Goal: Check status: Check status

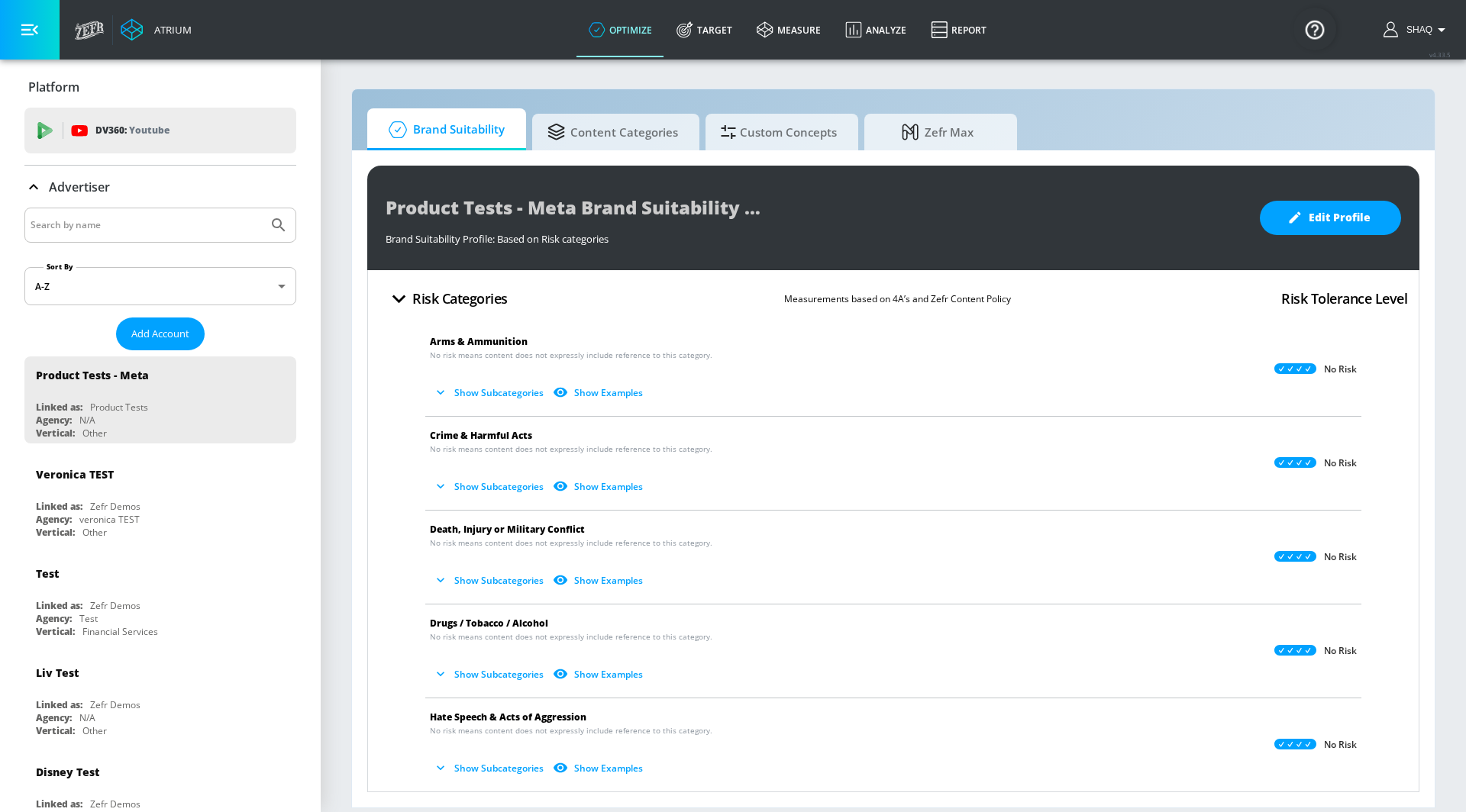
scroll to position [15, 0]
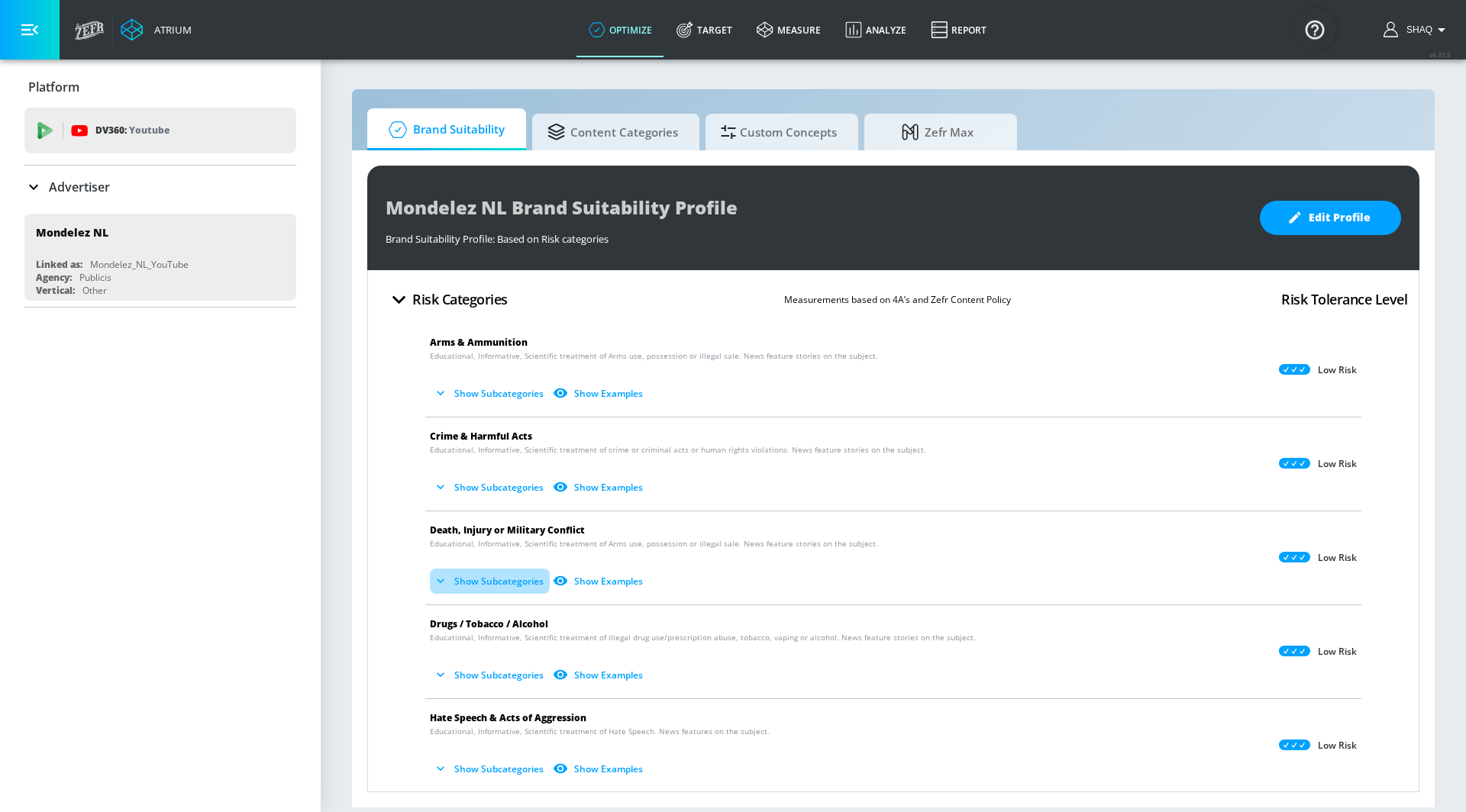
click at [443, 578] on icon "button" at bounding box center [440, 580] width 8 height 4
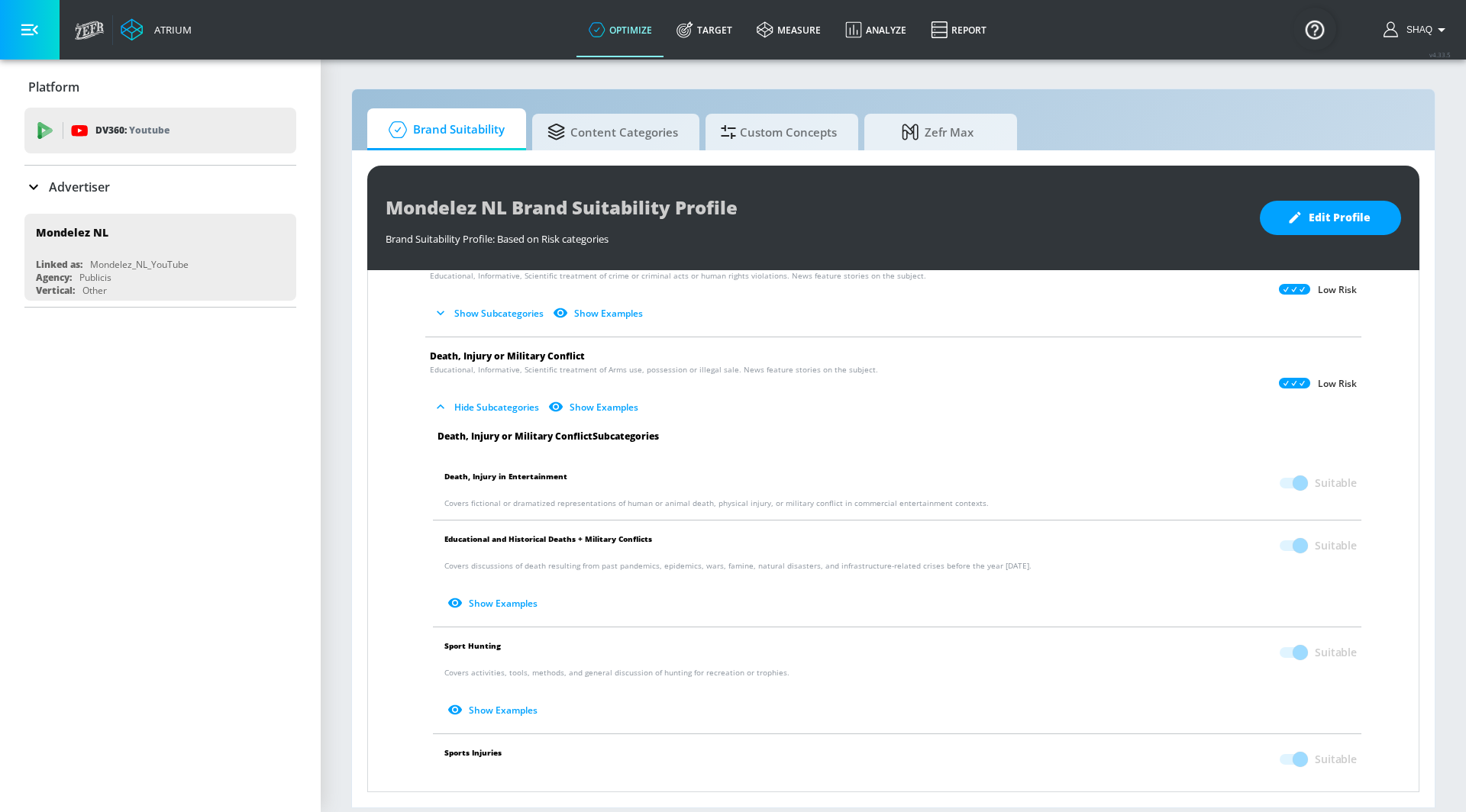
scroll to position [176, 0]
click at [441, 397] on icon "button" at bounding box center [440, 405] width 15 height 15
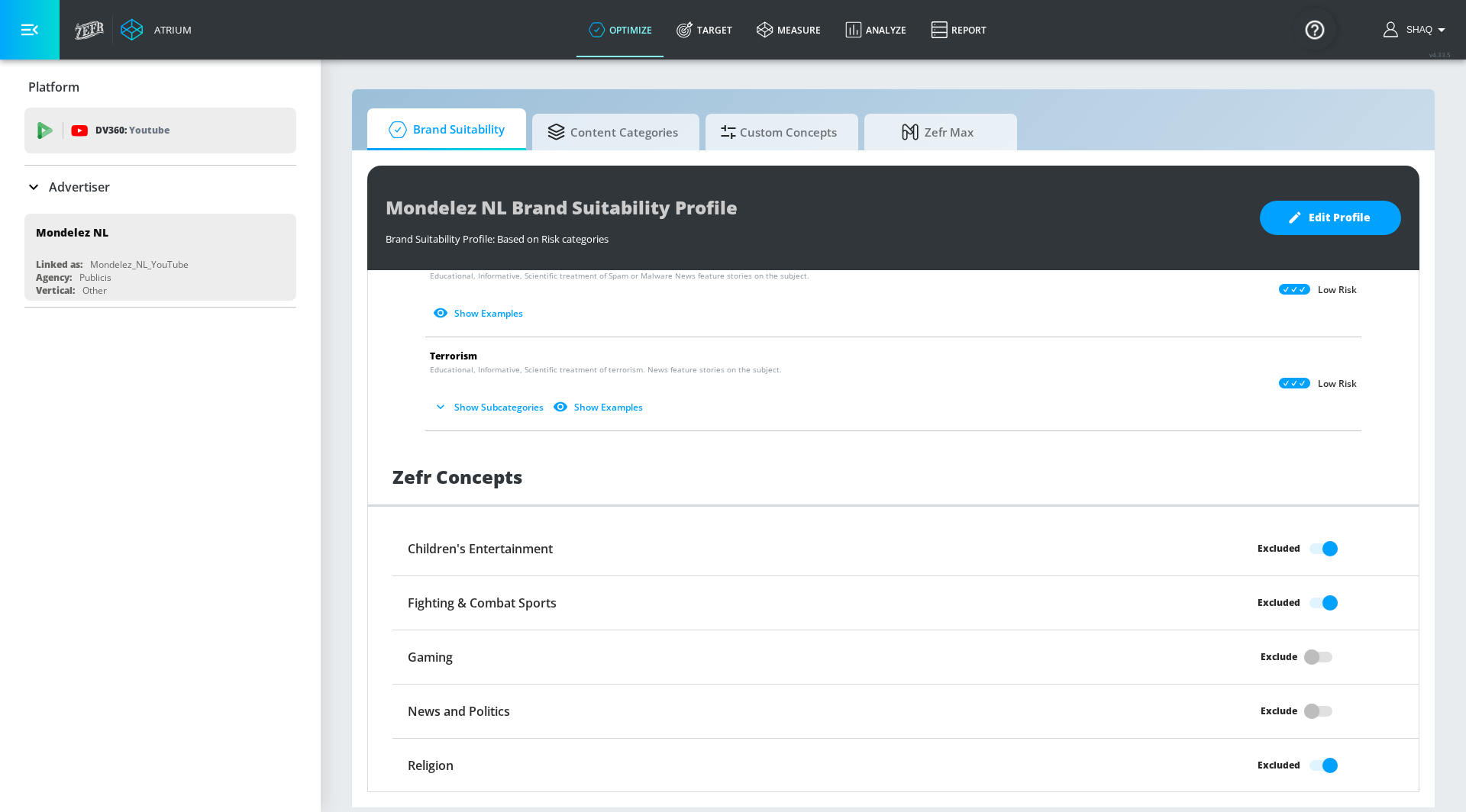
scroll to position [1018, 0]
click at [521, 411] on button "Show Subcategories" at bounding box center [490, 408] width 120 height 25
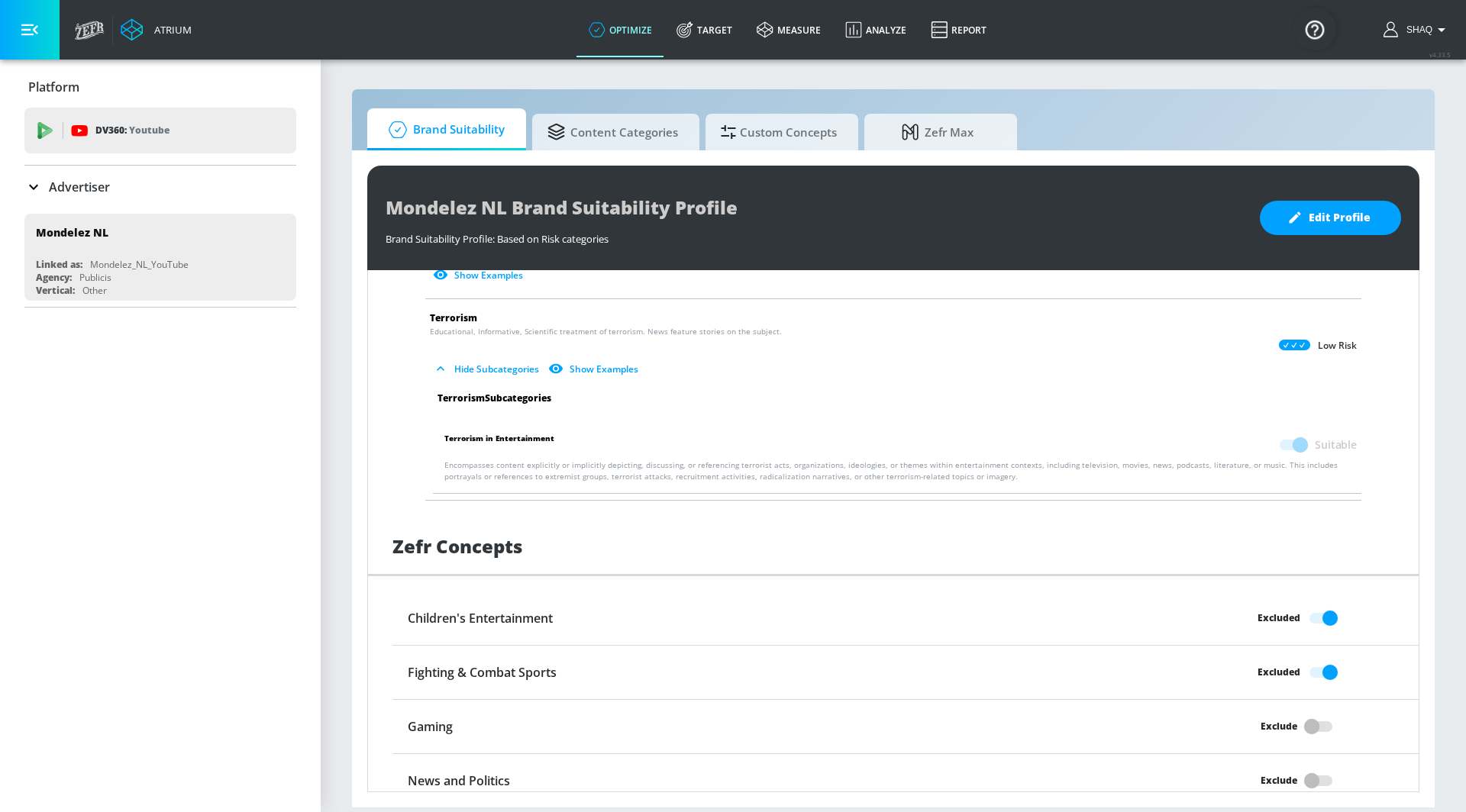
scroll to position [1174, 0]
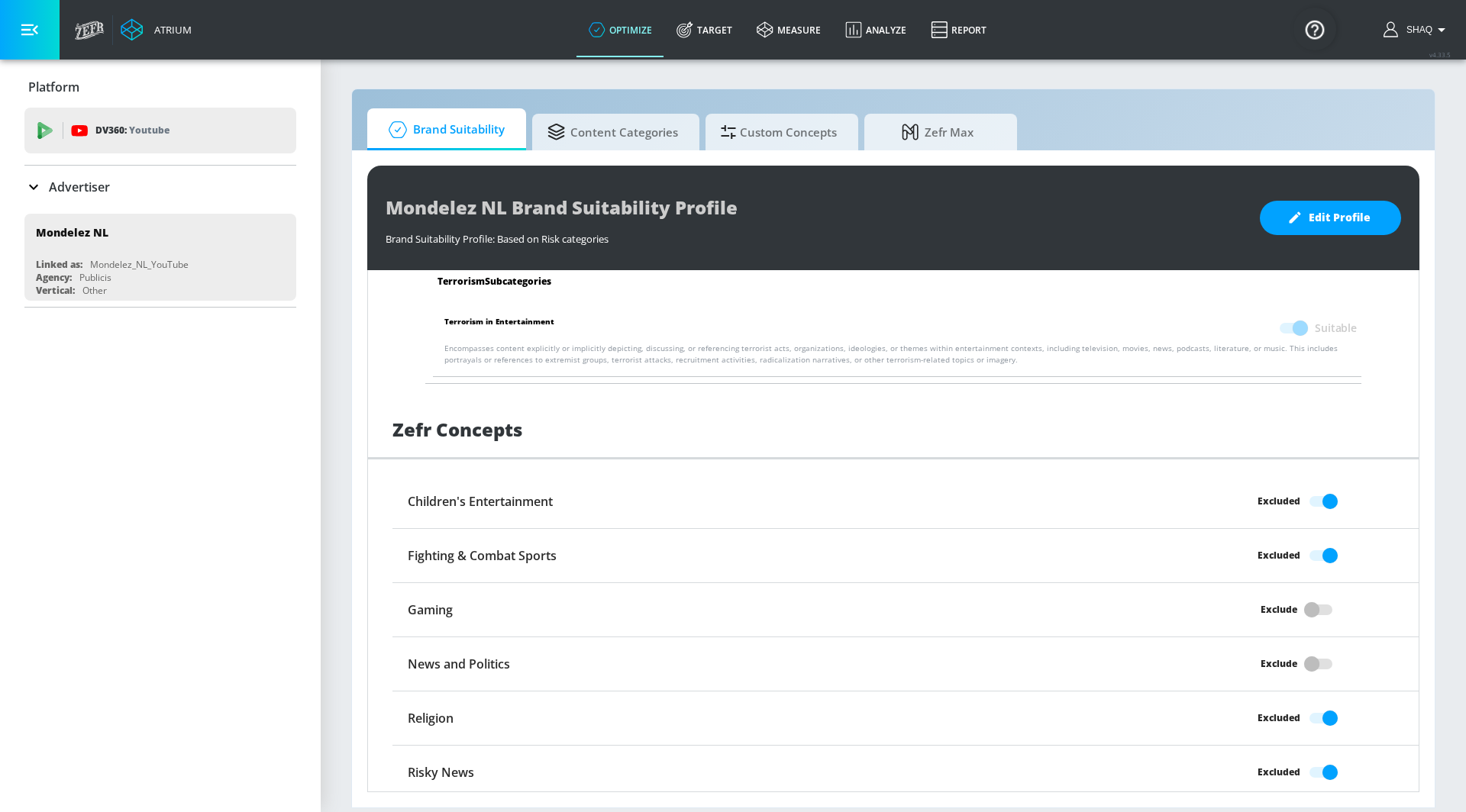
click at [627, 487] on div "Children's Entertainment" at bounding box center [777, 501] width 769 height 29
click at [571, 561] on div "Fighting & Combat Sports" at bounding box center [777, 556] width 769 height 29
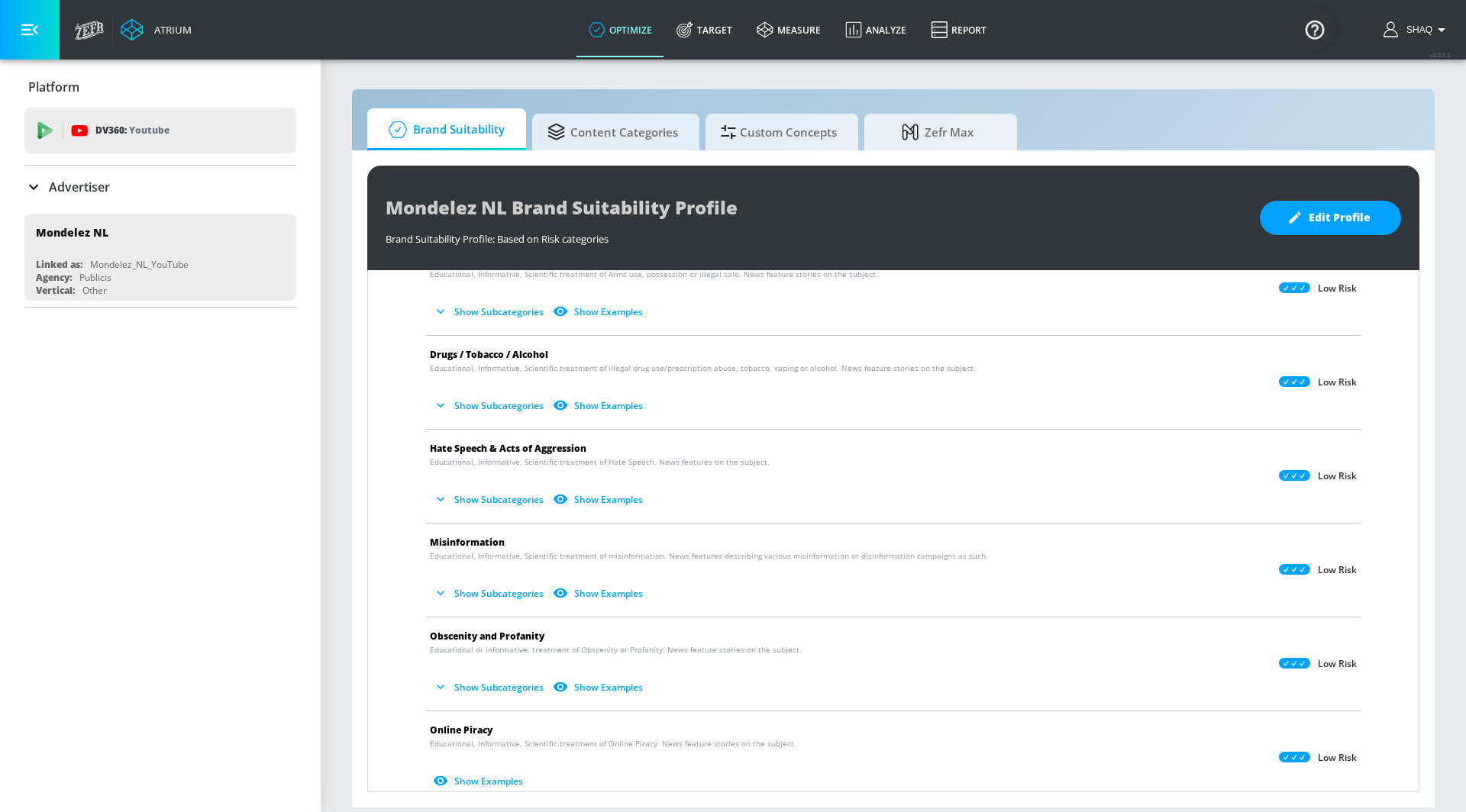
scroll to position [1066, 0]
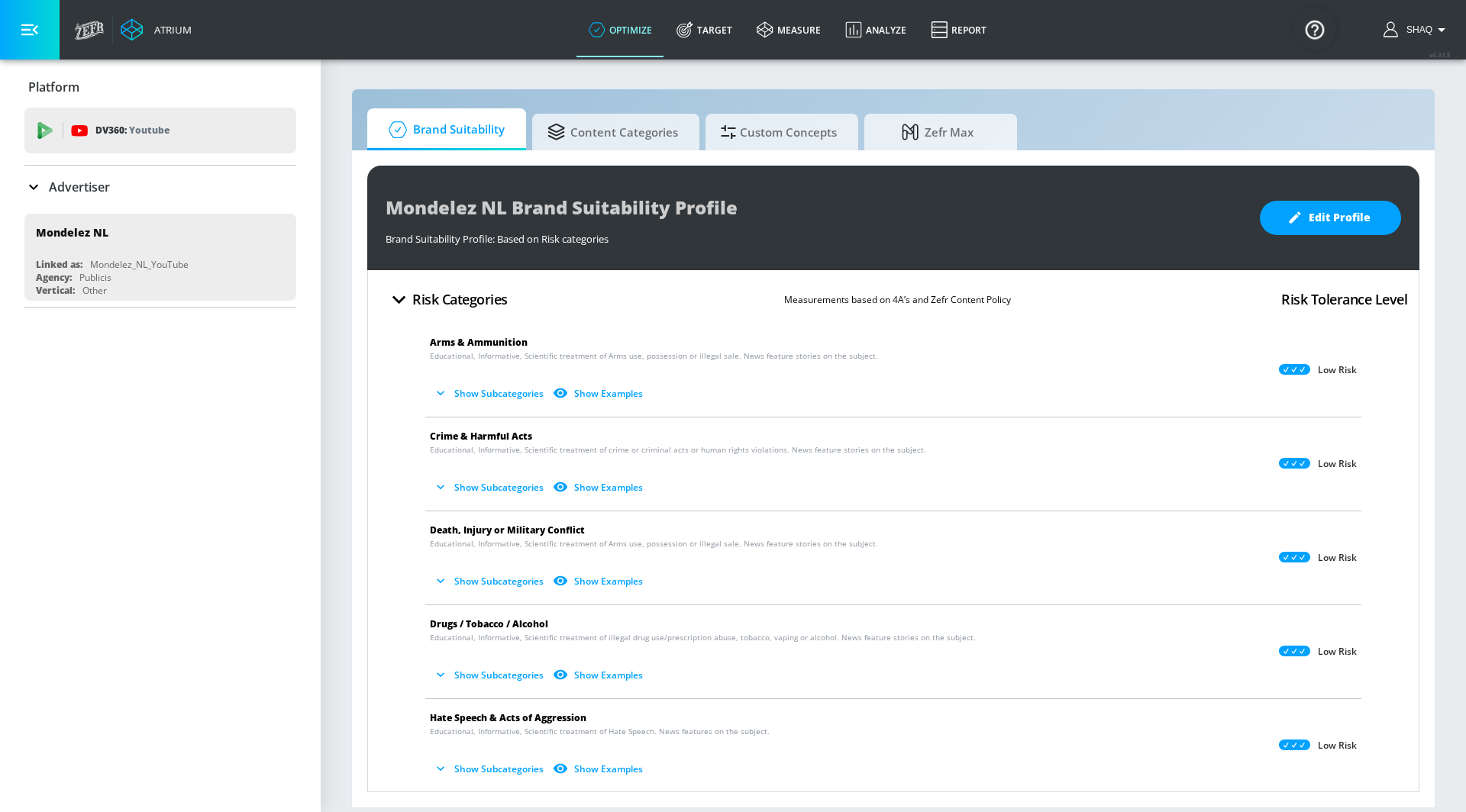
scroll to position [1066, 0]
